Goal: Navigation & Orientation: Go to known website

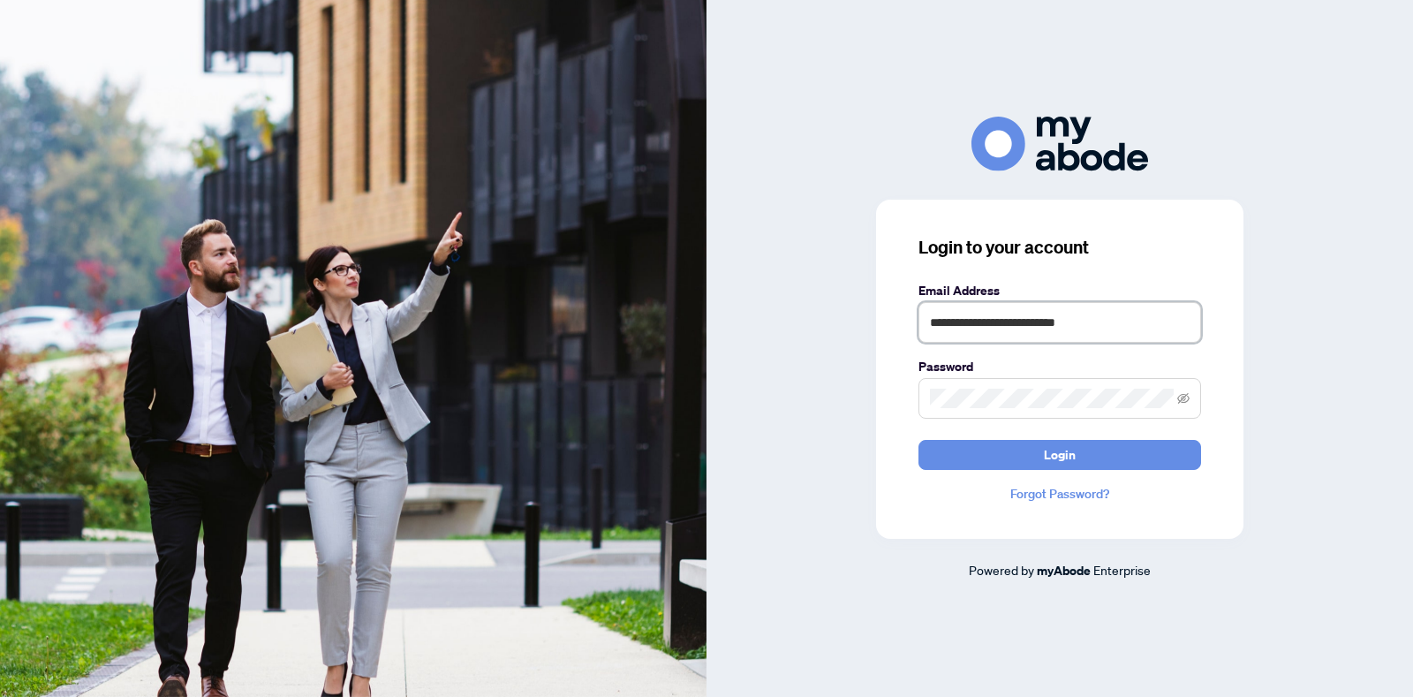
click at [1130, 328] on input "**********" at bounding box center [1060, 322] width 283 height 41
type input "**********"
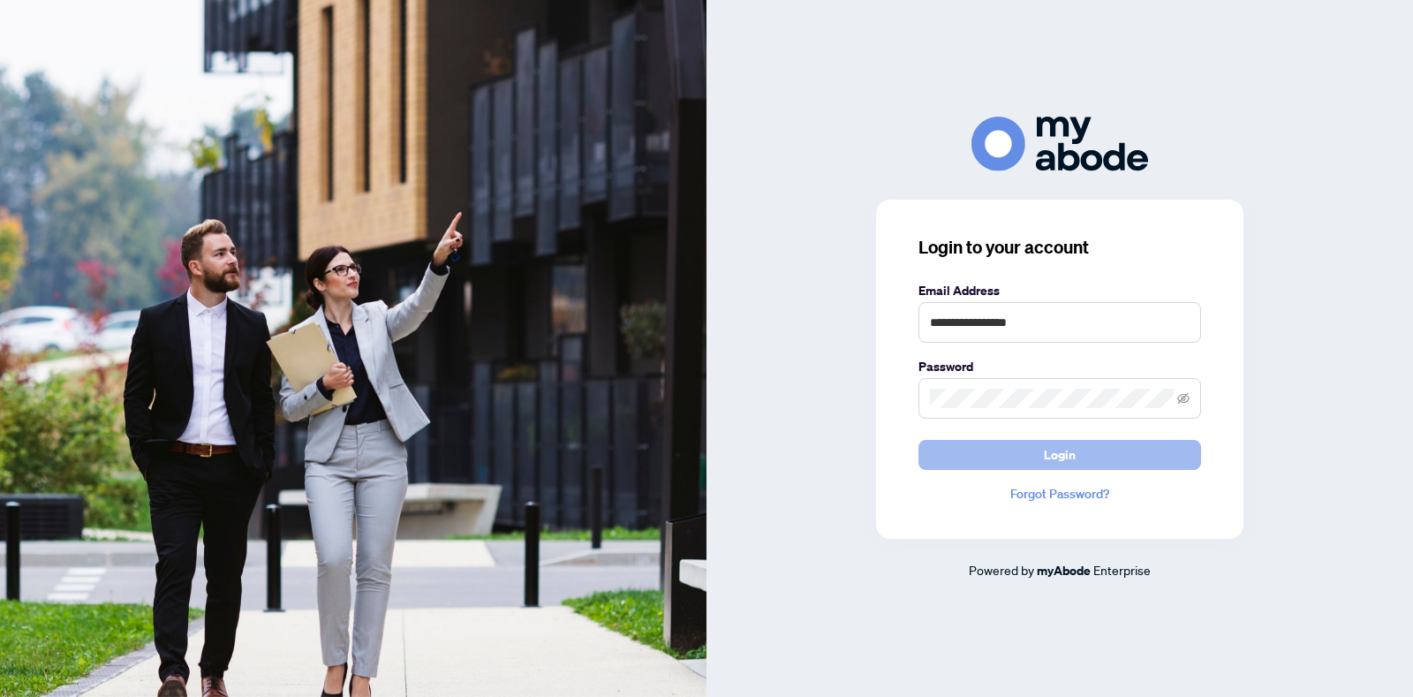
click at [1113, 443] on button "Login" at bounding box center [1060, 455] width 283 height 30
